Goal: Information Seeking & Learning: Learn about a topic

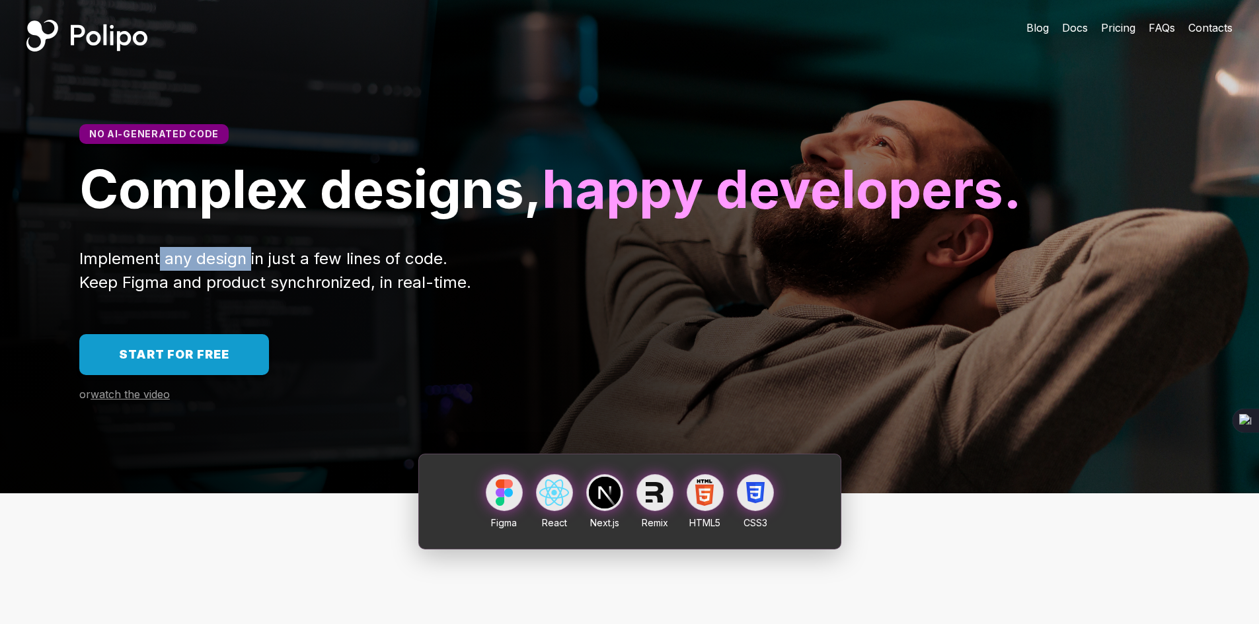
drag, startPoint x: 158, startPoint y: 320, endPoint x: 286, endPoint y: 321, distance: 128.2
click at [276, 292] on span "Implement any design in just a few lines of code. Keep Figma and product synchr…" at bounding box center [275, 270] width 392 height 43
click at [287, 292] on span "Implement any design in just a few lines of code. Keep Figma and product synchr…" at bounding box center [275, 270] width 392 height 43
drag, startPoint x: 260, startPoint y: 321, endPoint x: 378, endPoint y: 321, distance: 117.6
click at [301, 292] on span "Implement any design in just a few lines of code. Keep Figma and product synchr…" at bounding box center [275, 270] width 392 height 43
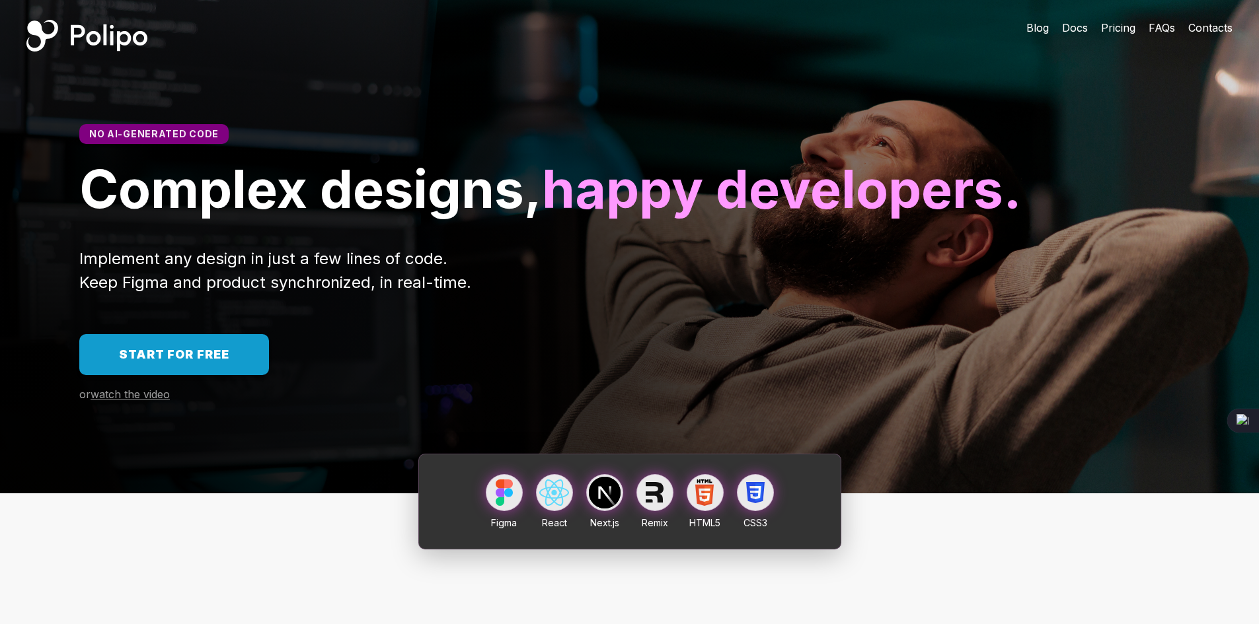
drag, startPoint x: 378, startPoint y: 321, endPoint x: 354, endPoint y: 322, distance: 24.5
click at [378, 292] on span "Implement any design in just a few lines of code. Keep Figma and product synchr…" at bounding box center [275, 270] width 392 height 43
drag, startPoint x: 259, startPoint y: 322, endPoint x: 352, endPoint y: 326, distance: 92.6
click at [326, 292] on span "Implement any design in just a few lines of code. Keep Figma and product synchr…" at bounding box center [275, 270] width 392 height 43
click at [352, 292] on span "Implement any design in just a few lines of code. Keep Figma and product synchr…" at bounding box center [275, 270] width 392 height 43
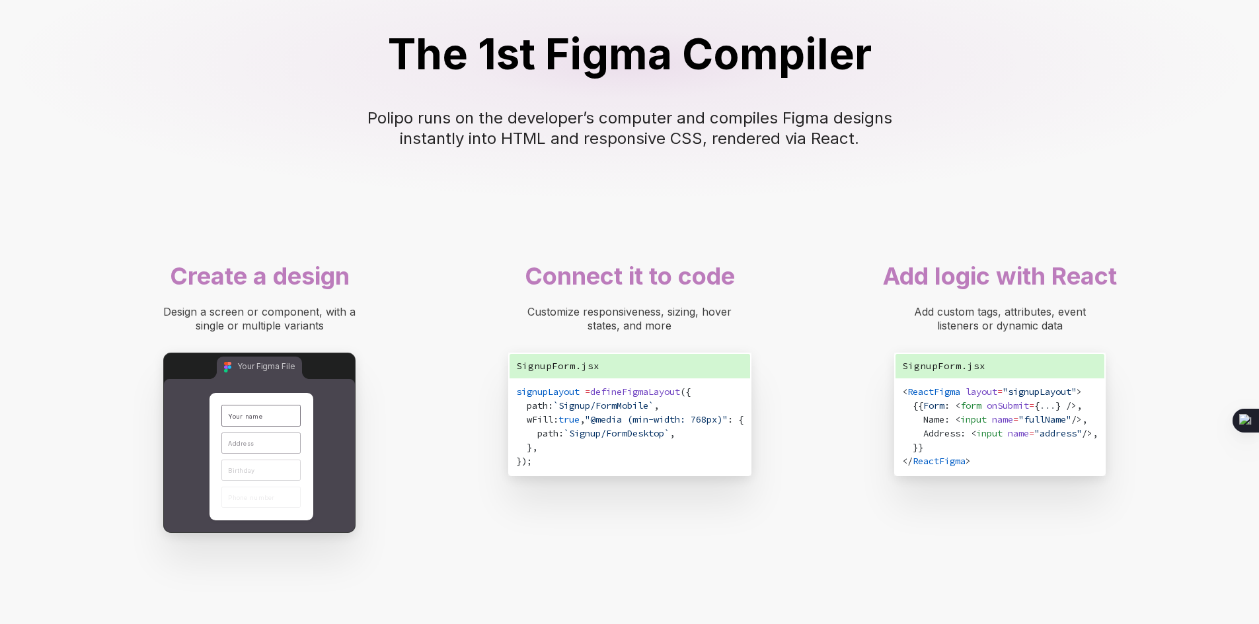
scroll to position [793, 0]
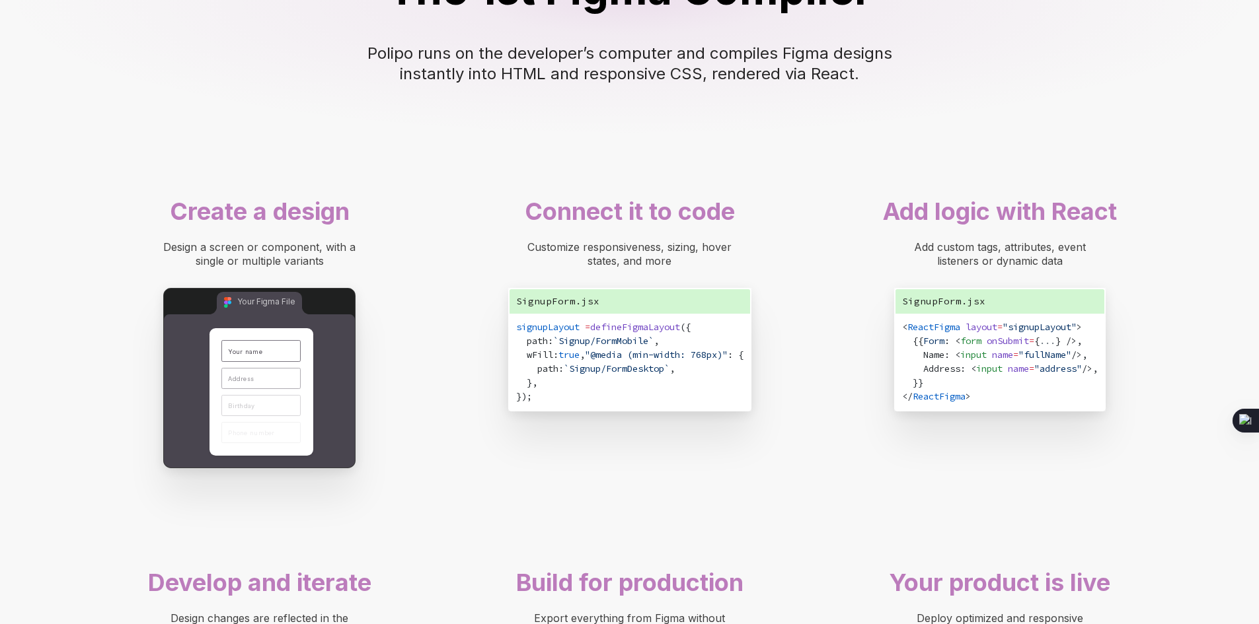
drag, startPoint x: 246, startPoint y: 307, endPoint x: 324, endPoint y: 319, distance: 79.0
click at [277, 268] on span "Design a screen or component, with a single or multiple variants" at bounding box center [261, 254] width 196 height 27
click at [324, 268] on div "Design a screen or component, with a single or multiple variants" at bounding box center [259, 255] width 211 height 28
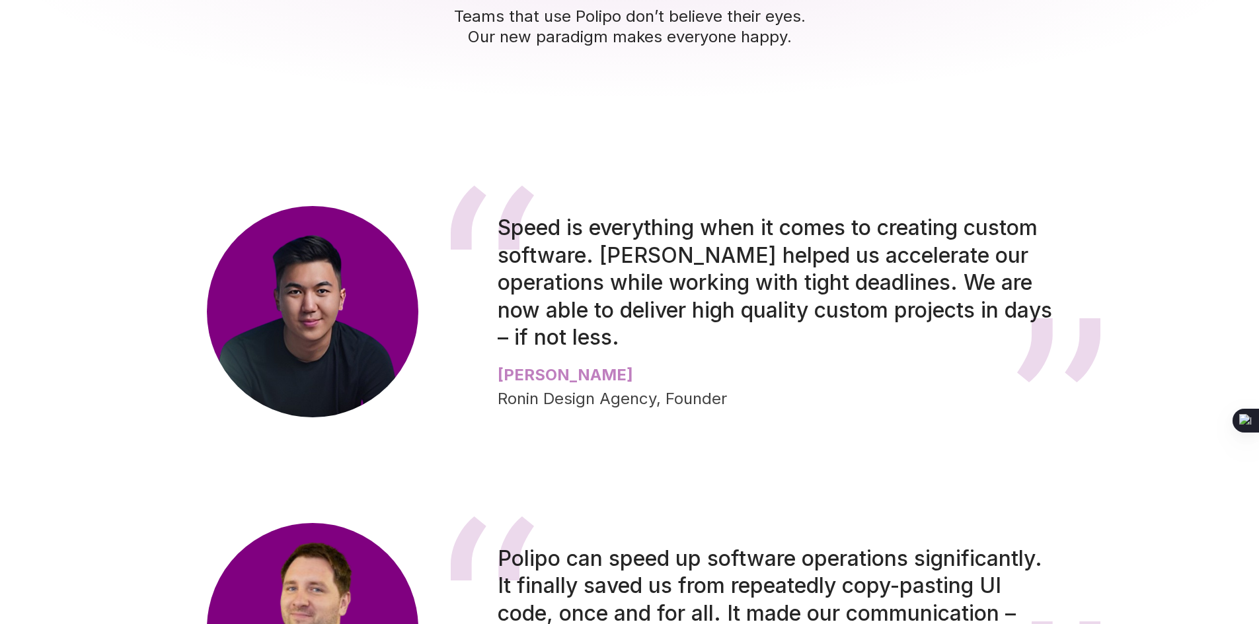
scroll to position [2115, 0]
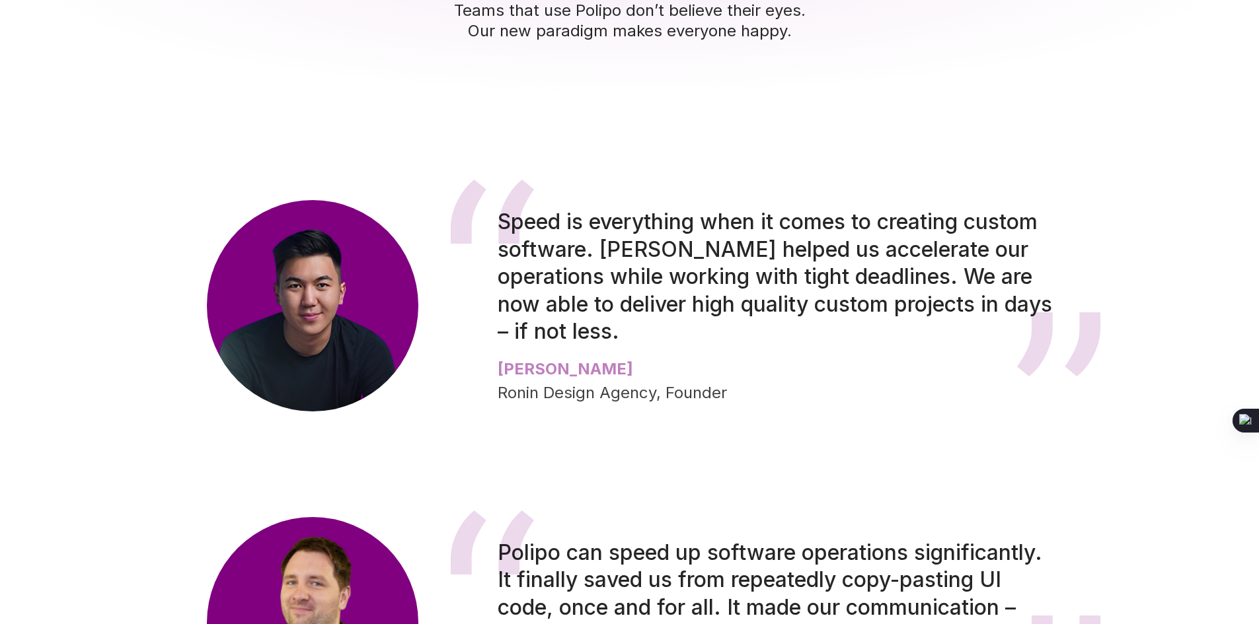
drag, startPoint x: 775, startPoint y: 297, endPoint x: 946, endPoint y: 297, distance: 171.2
click at [883, 297] on span "Speed is everything when it comes to creating custom software. [PERSON_NAME] he…" at bounding box center [778, 276] width 560 height 135
click at [946, 297] on span "Speed is everything when it comes to creating custom software. [PERSON_NAME] he…" at bounding box center [778, 276] width 560 height 135
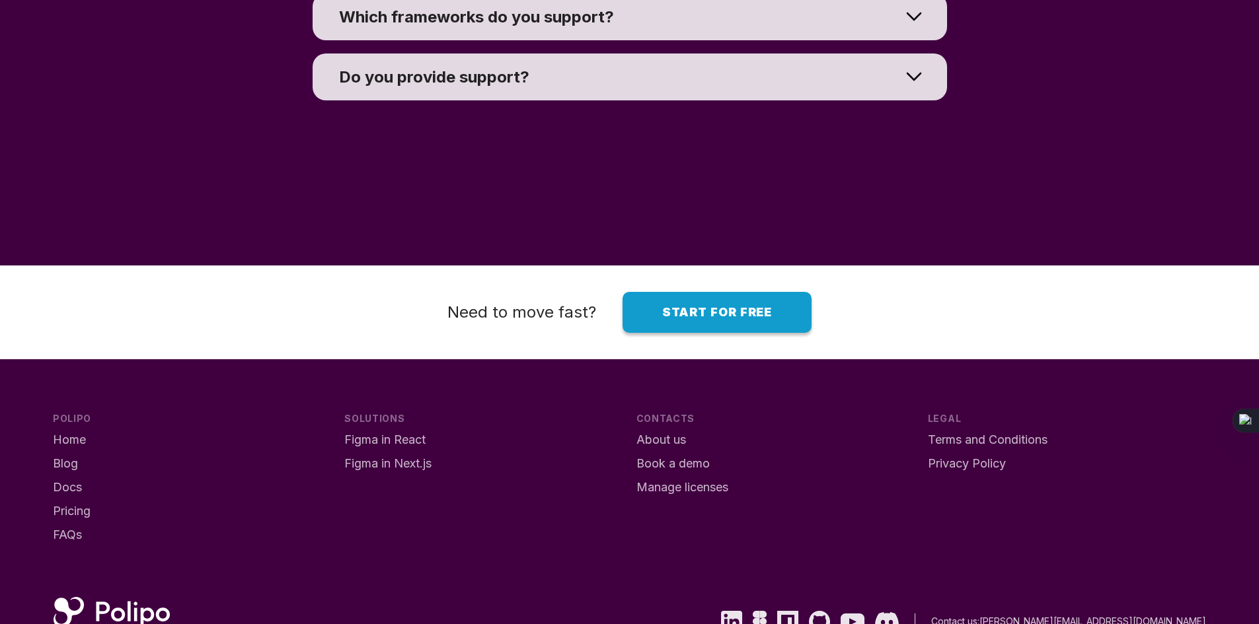
scroll to position [10089, 0]
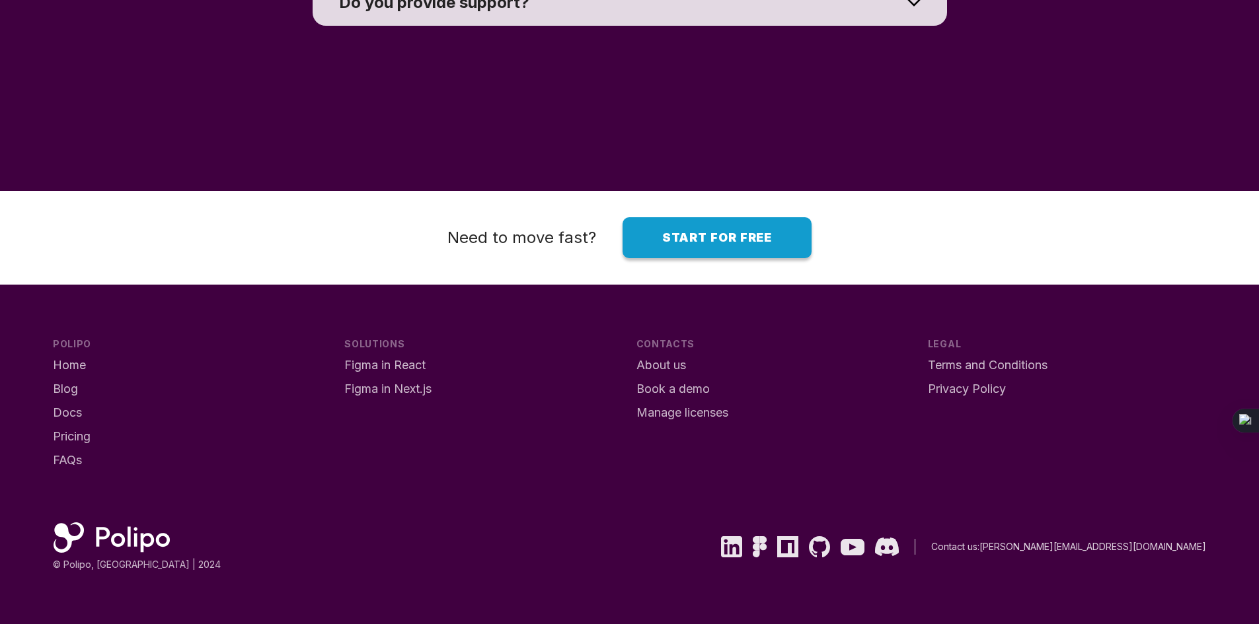
click at [317, 277] on div "Need to move fast? Start for free" at bounding box center [629, 238] width 1259 height 94
